Goal: Browse casually

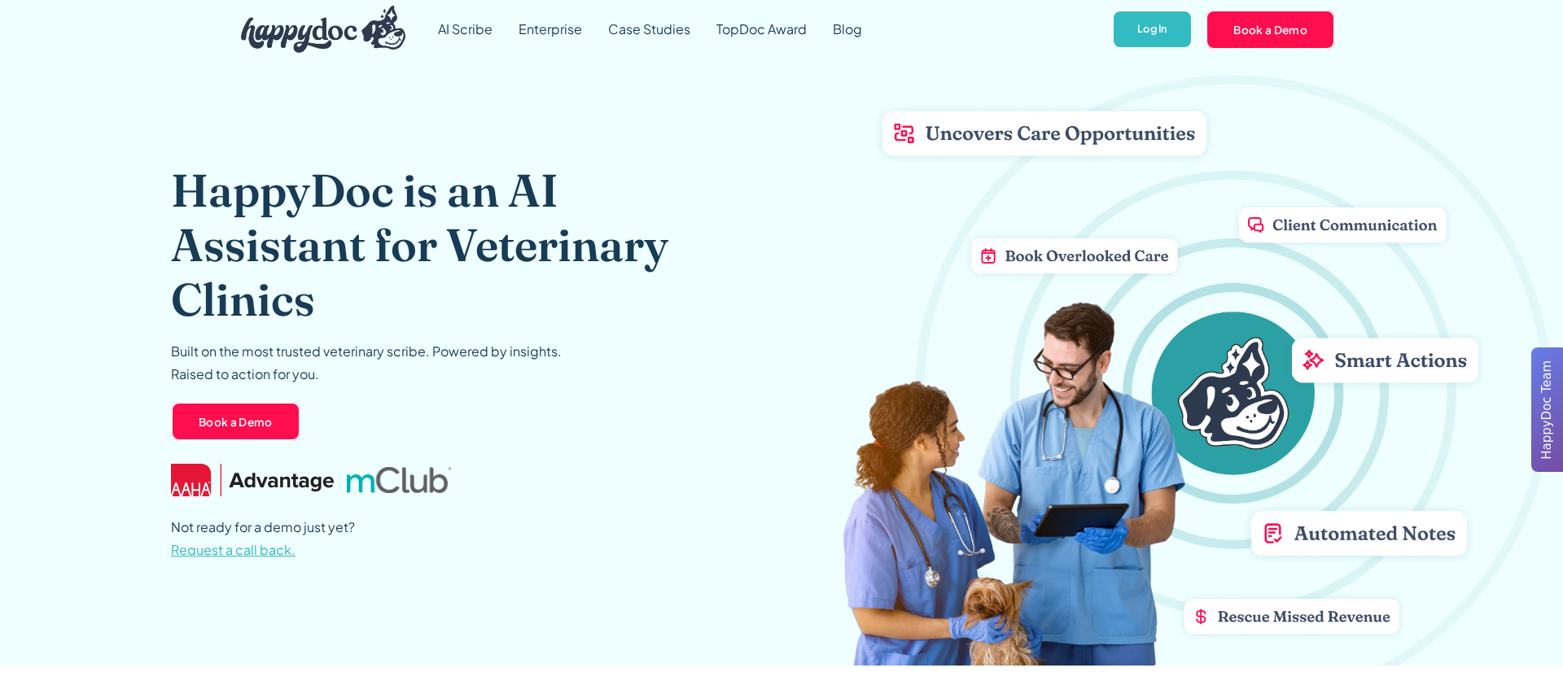
click at [1097, 258] on div "HappyDoc is an AI Assistant for Veterinary Clinics Built on the most trusted ve…" at bounding box center [781, 362] width 1221 height 607
click at [959, 149] on div "HappyDoc is an AI Assistant for Veterinary Clinics Built on the most trusted ve…" at bounding box center [781, 362] width 1221 height 607
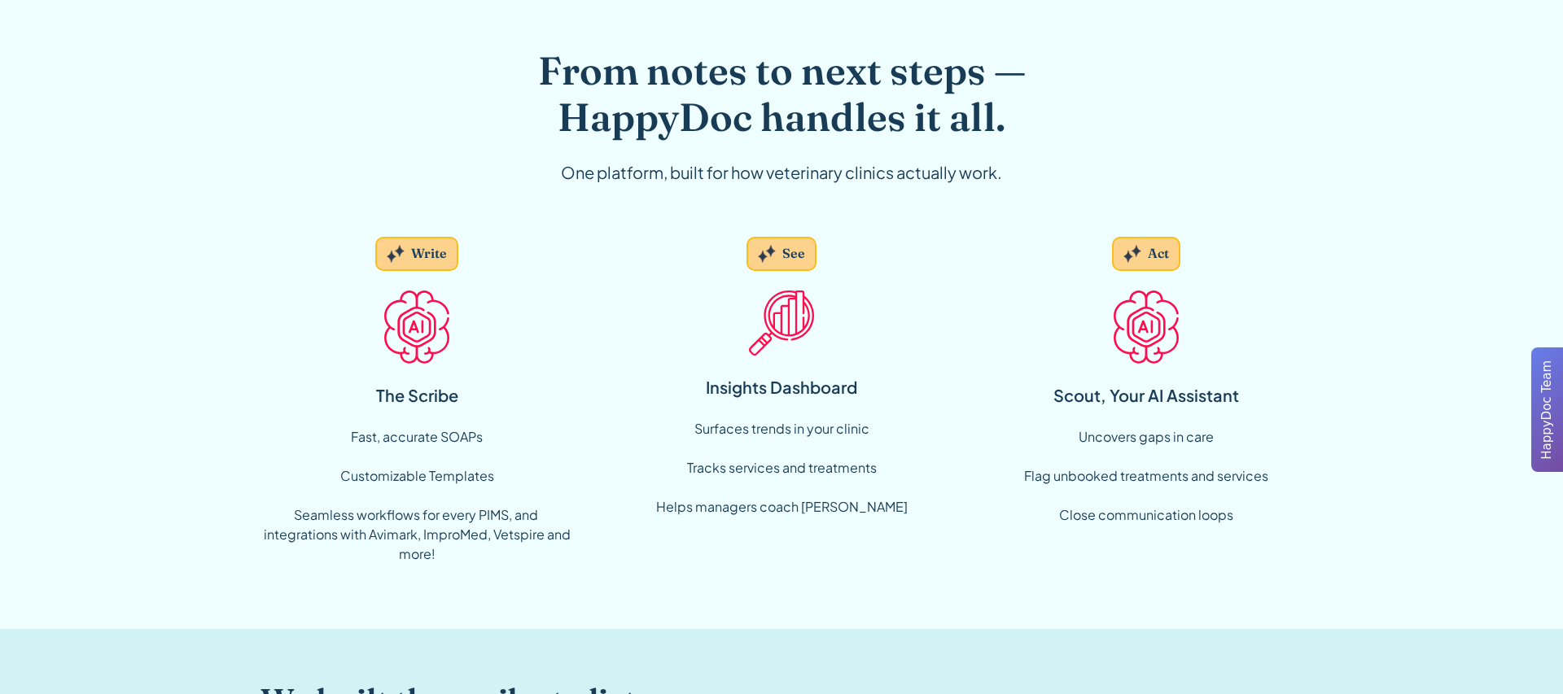
click at [1084, 217] on div "From notes to next steps — HappyDoc handles it all. One platform, built for how…" at bounding box center [781, 135] width 625 height 177
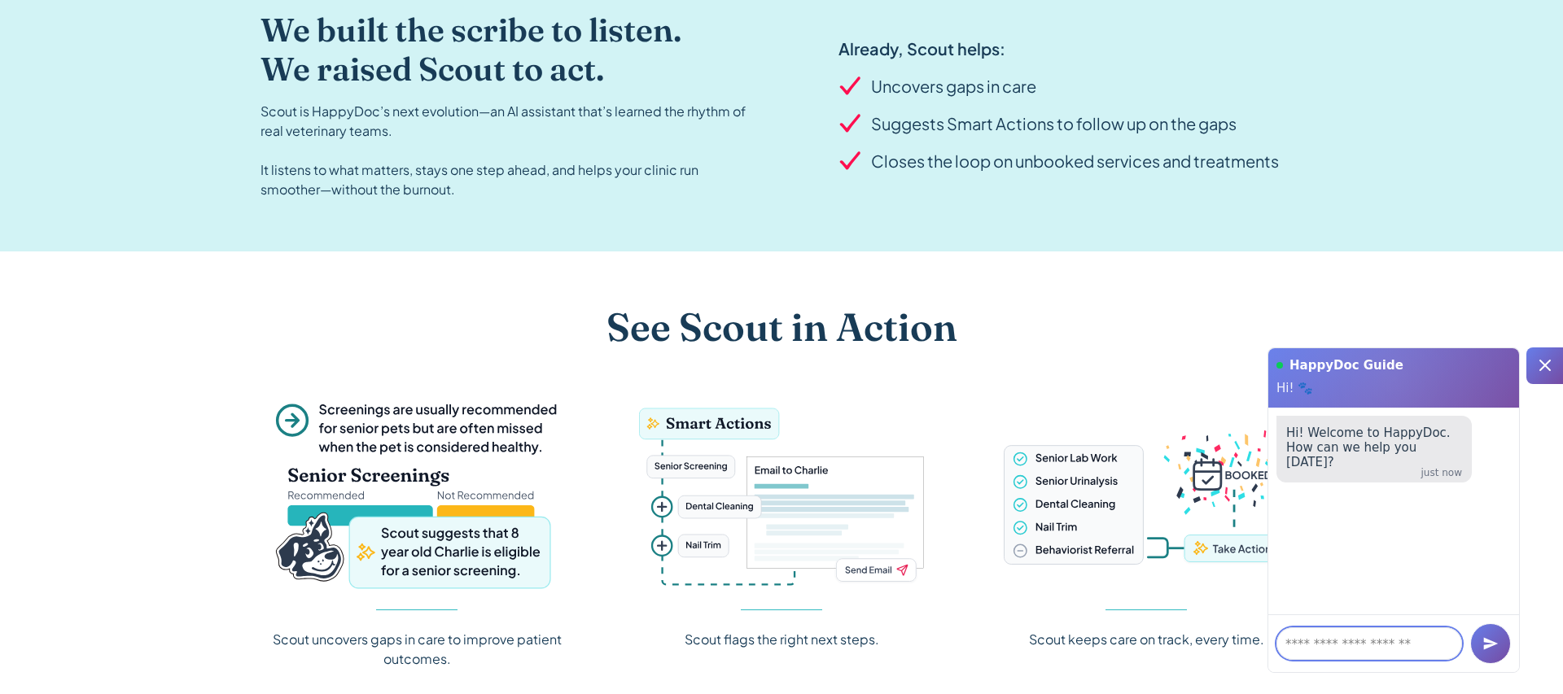
scroll to position [1638, 0]
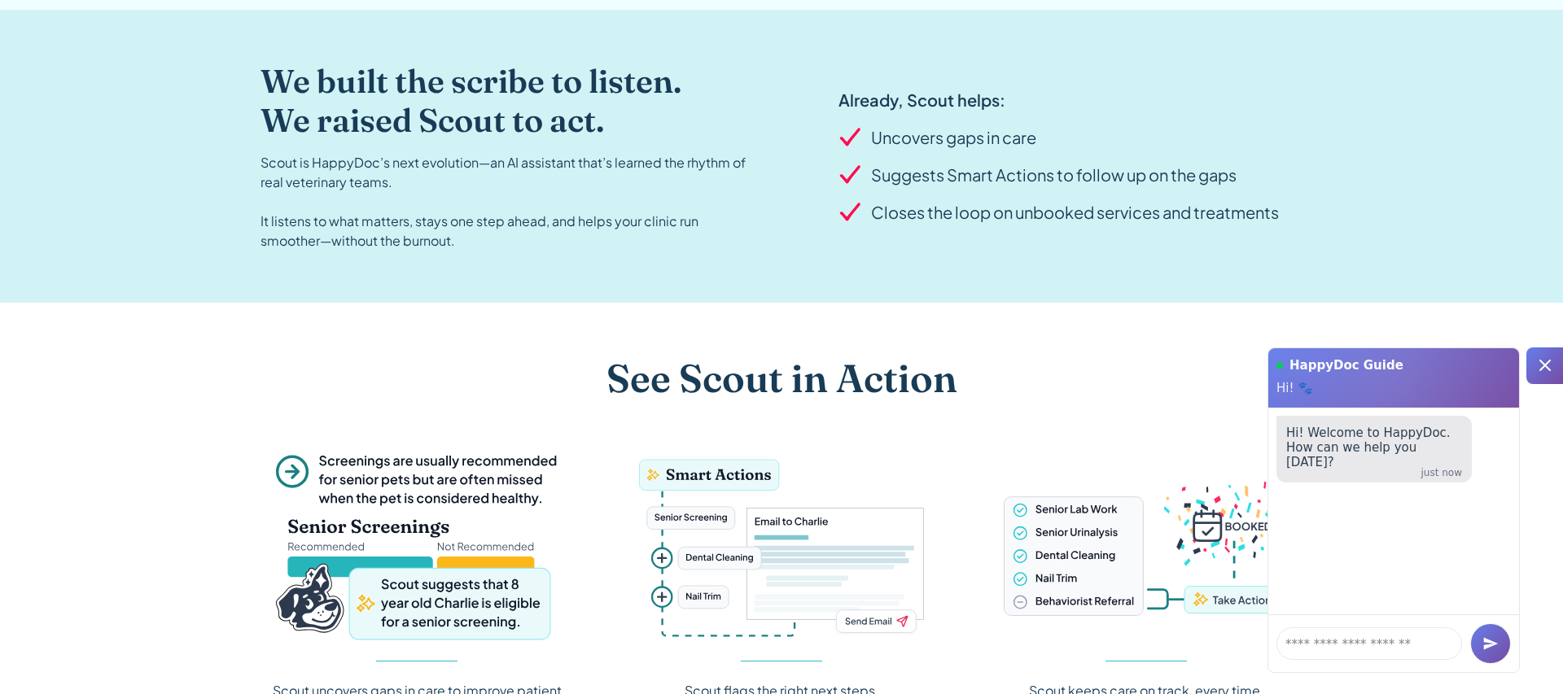
click at [169, 173] on div "We built the scribe to listen. We raised Scout to act. Scout is HappyDoc’s next…" at bounding box center [781, 156] width 1563 height 293
